Goal: Navigation & Orientation: Go to known website

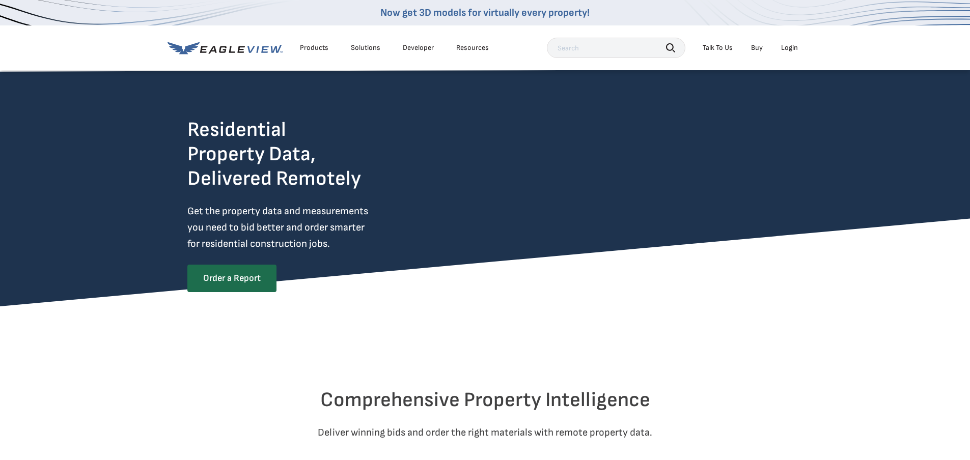
click at [793, 47] on div "Login" at bounding box center [789, 47] width 17 height 9
click at [784, 48] on div "Login" at bounding box center [789, 47] width 17 height 9
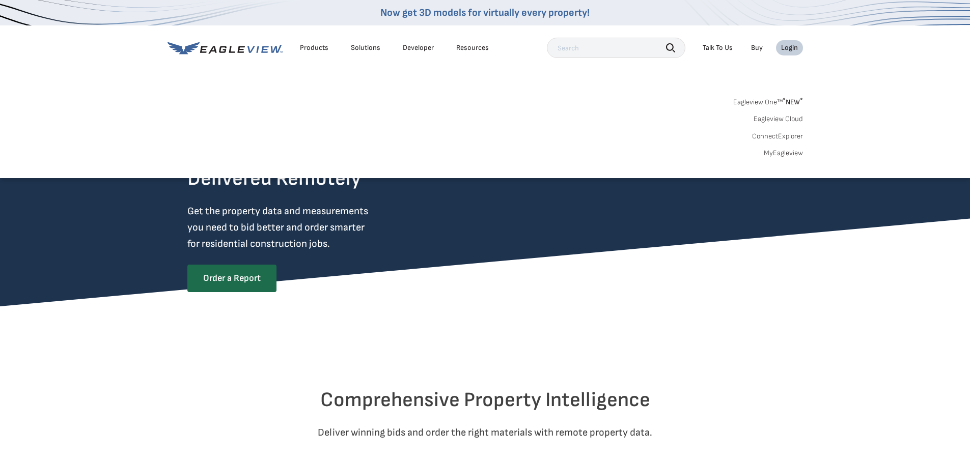
click at [781, 119] on link "Eagleview Cloud" at bounding box center [778, 119] width 49 height 9
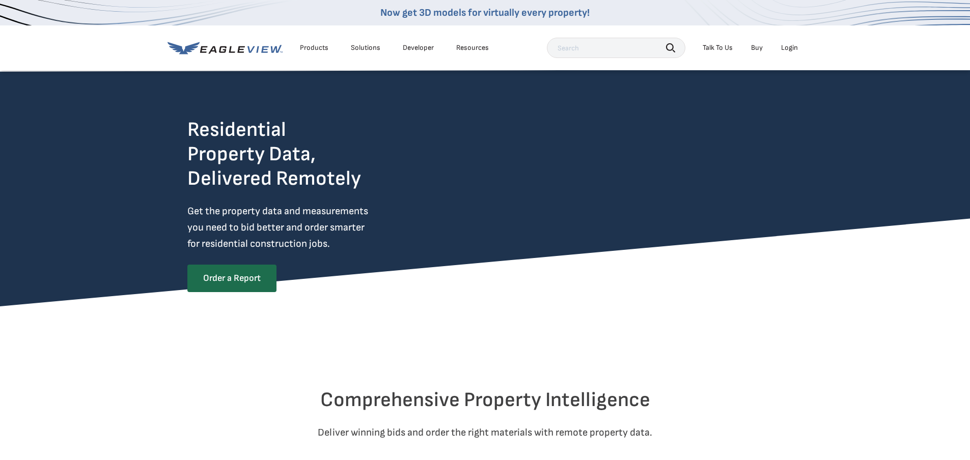
click at [329, 21] on div "Now get 3D models for virtually every property!" at bounding box center [485, 12] width 970 height 25
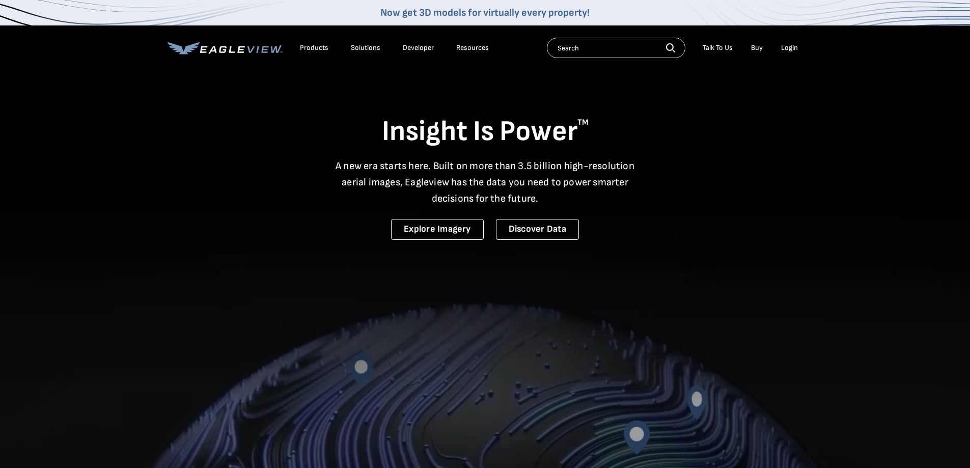
click at [785, 46] on div "Login" at bounding box center [789, 47] width 17 height 9
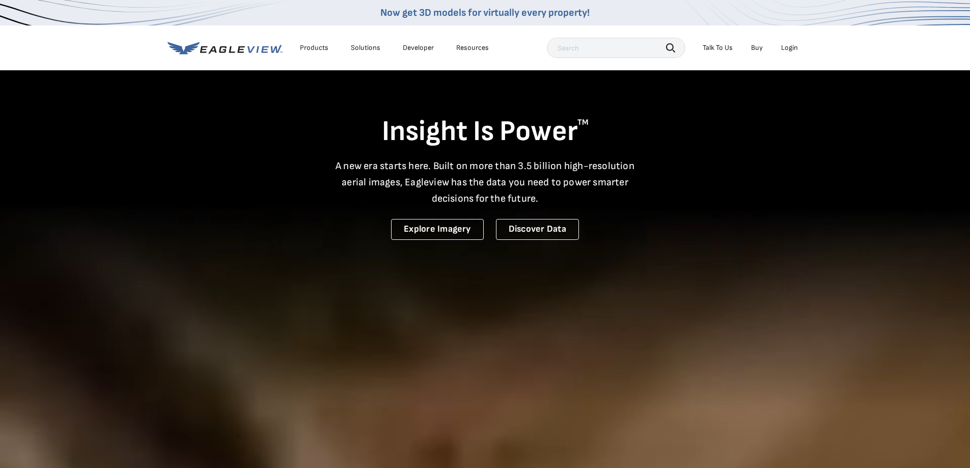
click at [790, 47] on div "Login" at bounding box center [789, 47] width 17 height 9
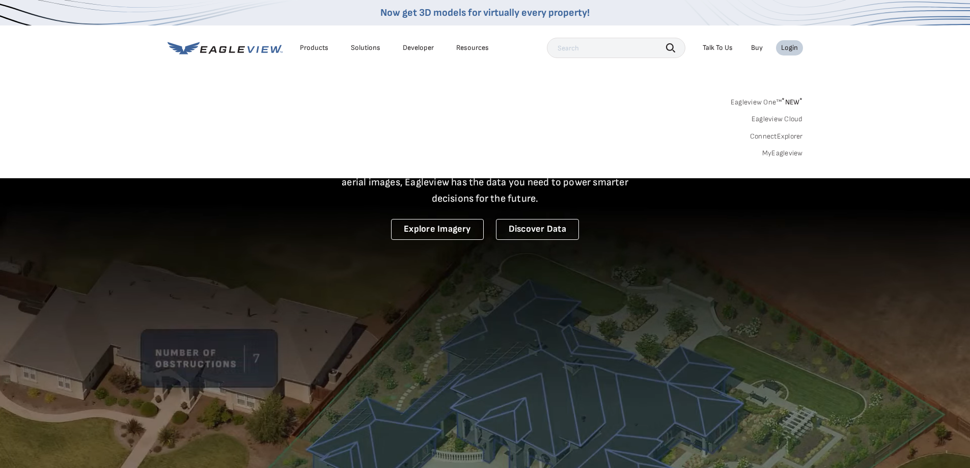
click at [761, 119] on link "Eagleview Cloud" at bounding box center [777, 119] width 51 height 9
